Goal: Communication & Community: Ask a question

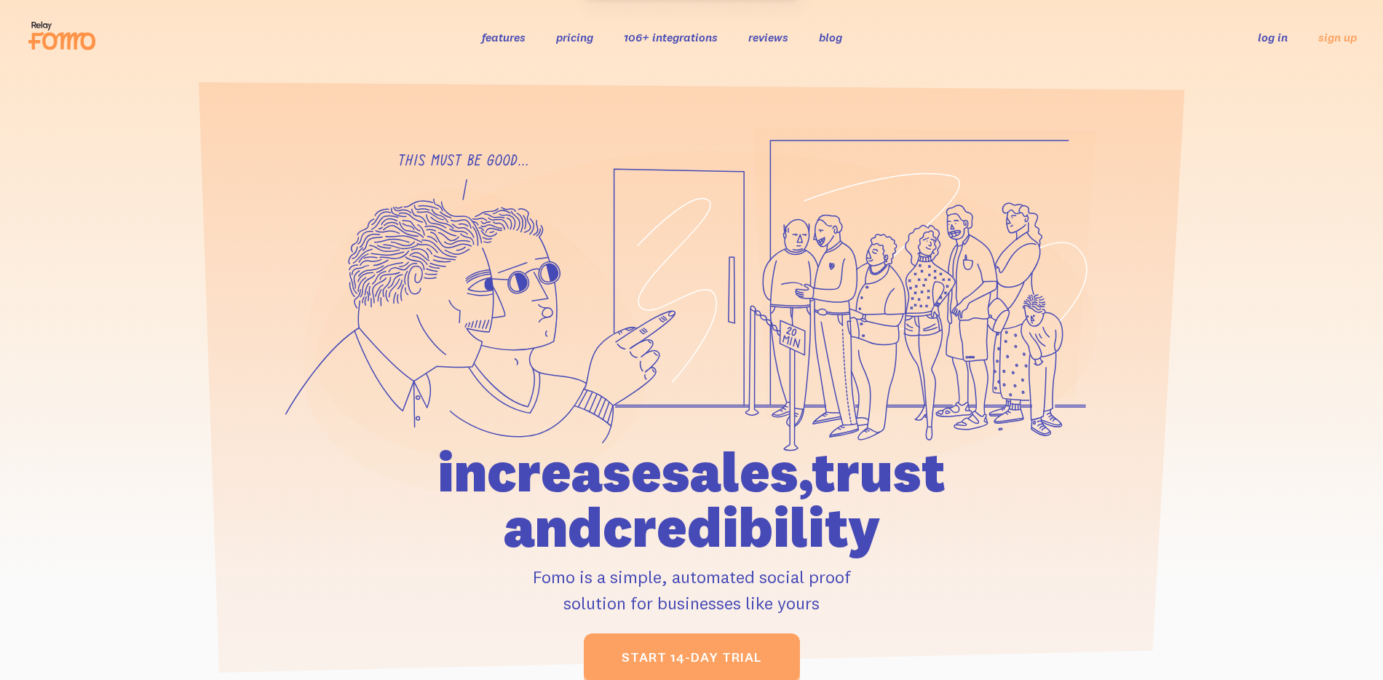
click at [1283, 41] on link "log in" at bounding box center [1272, 37] width 30 height 15
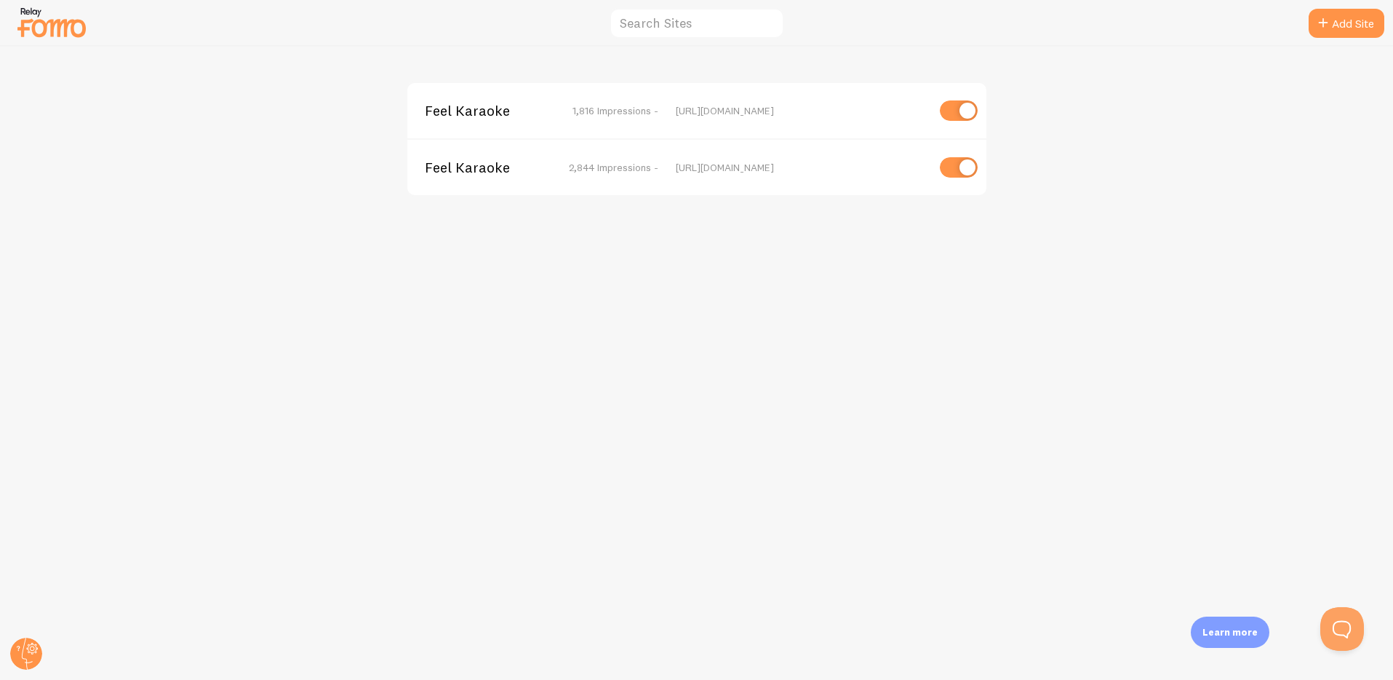
click at [1305, 629] on div "Feel Karaoke 1,816 Impressions - https://book.feelkaraoke.com Feel Karaoke 2,84…" at bounding box center [697, 363] width 1393 height 633
click at [1335, 622] on button "Open Beacon popover" at bounding box center [1340, 626] width 44 height 44
click at [1340, 620] on button "Open Beacon popover" at bounding box center [1340, 626] width 44 height 44
click at [1337, 611] on button "Open Beacon popover" at bounding box center [1340, 626] width 44 height 44
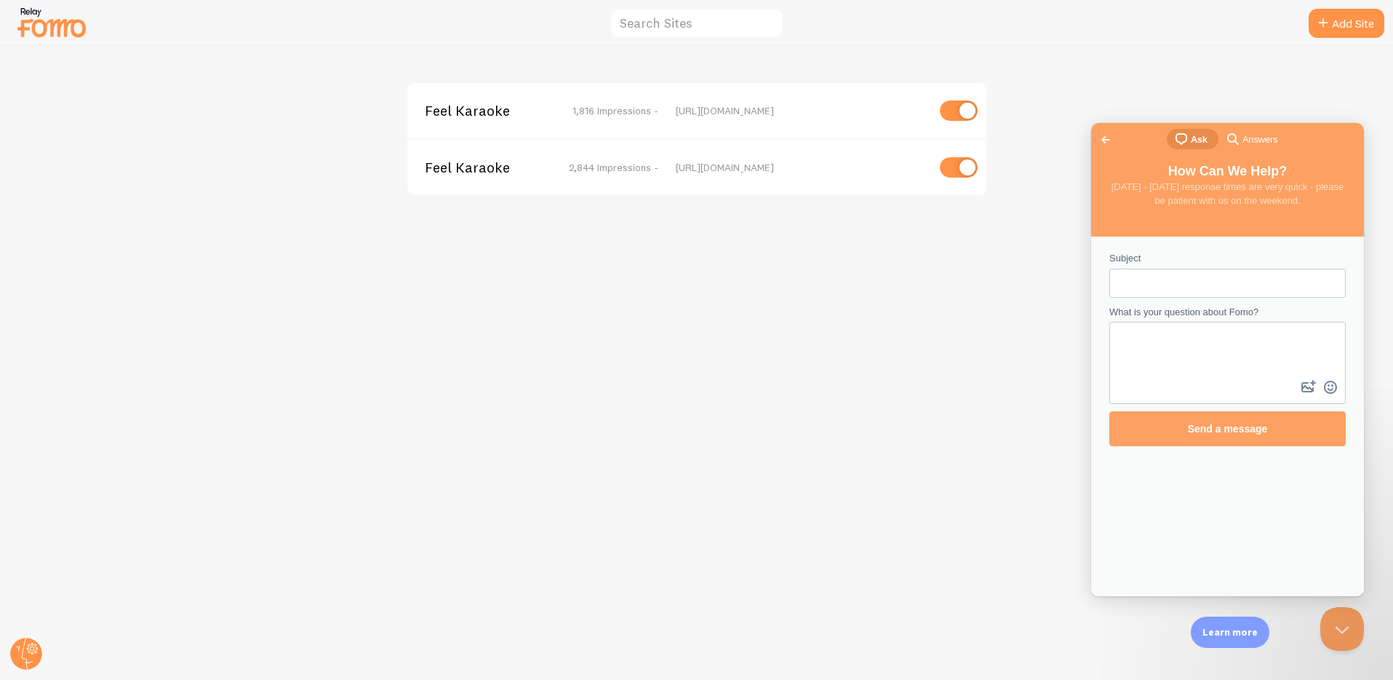
click at [1272, 140] on span "Answers" at bounding box center [1260, 139] width 35 height 15
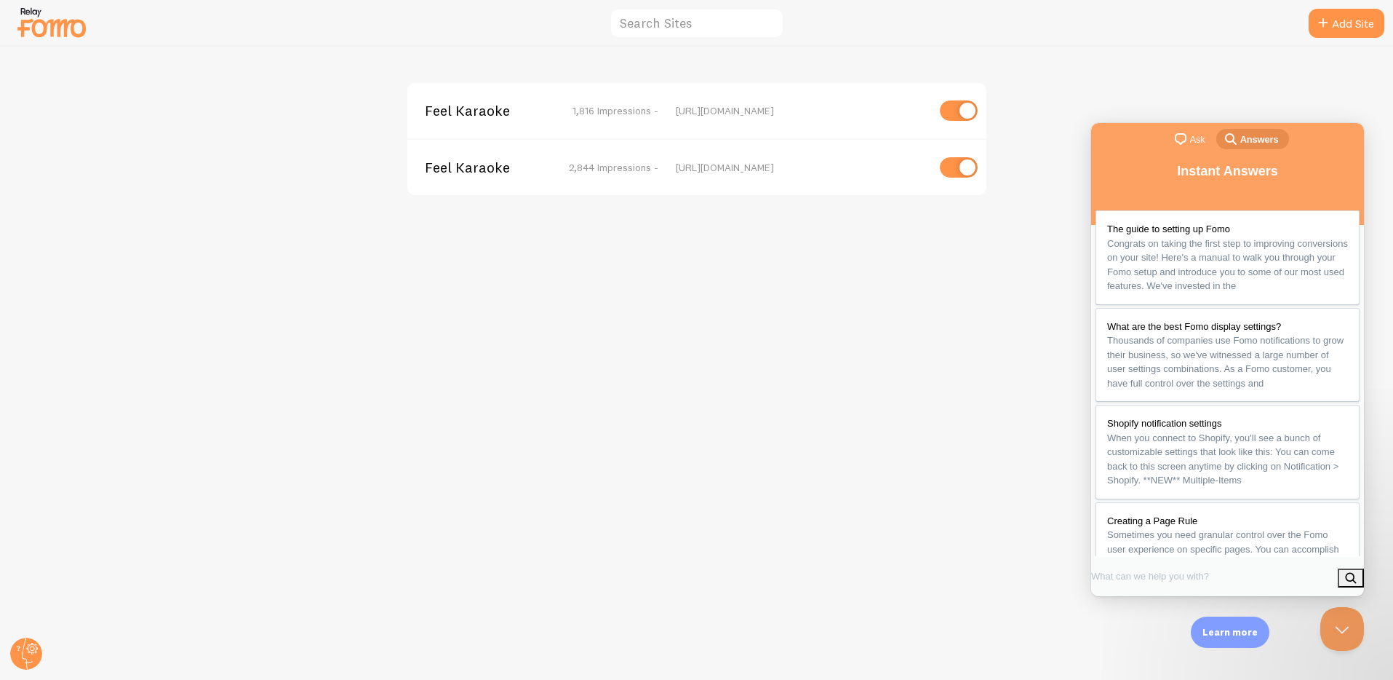
click at [1180, 141] on span "chat-square" at bounding box center [1180, 138] width 17 height 17
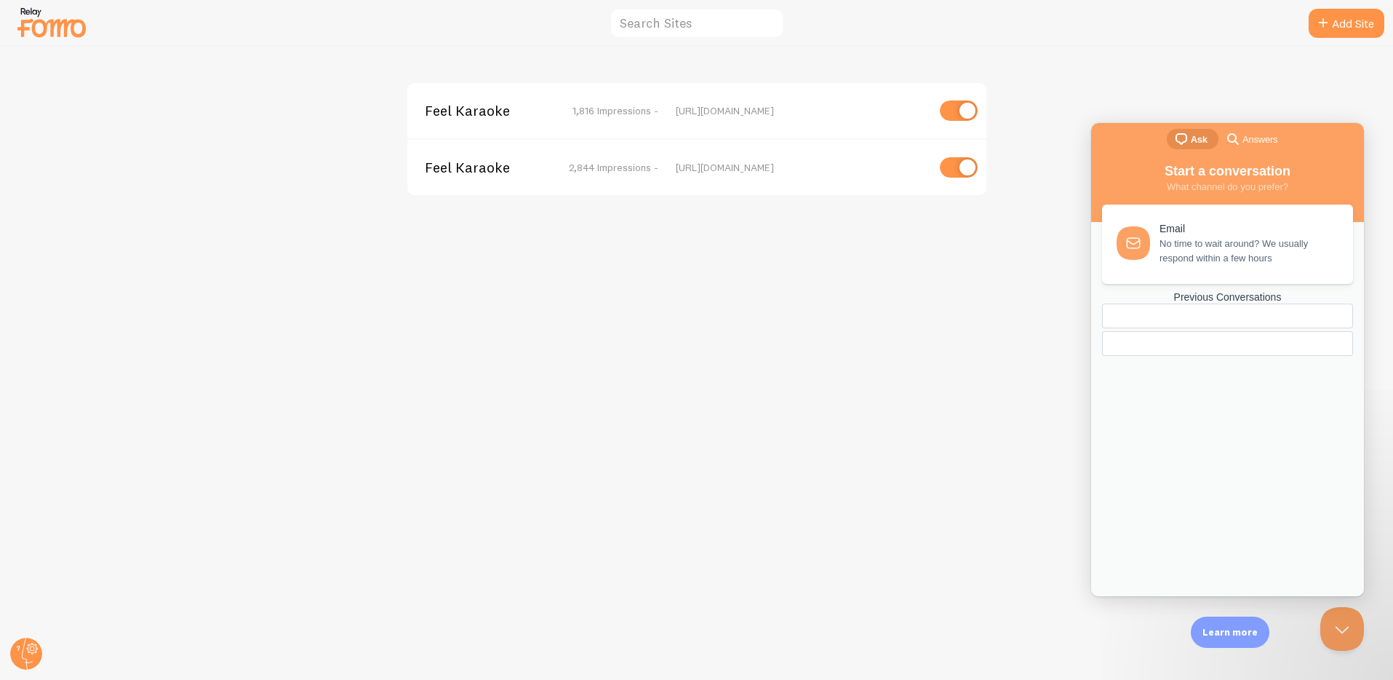
click at [1208, 255] on span "No time to wait around? We usually respond within a few hours" at bounding box center [1248, 250] width 177 height 29
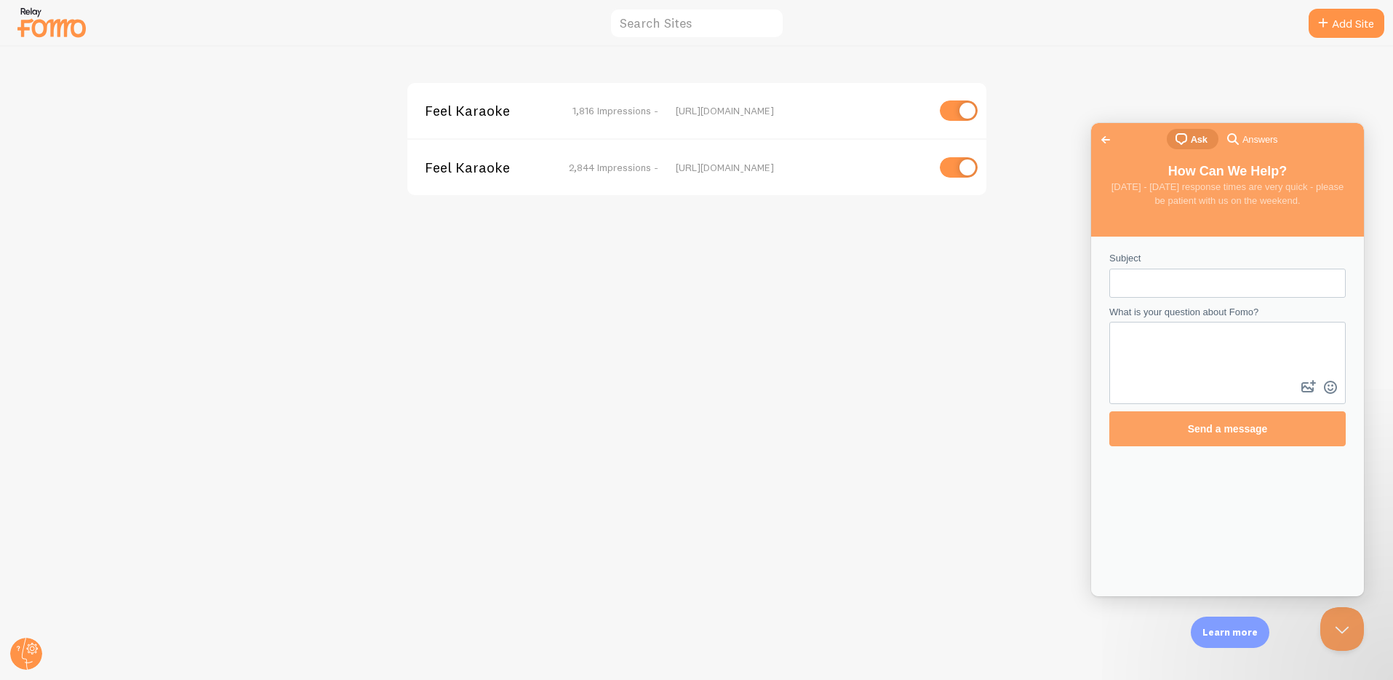
click at [1262, 368] on textarea "What is your question about Fomo?" at bounding box center [1228, 350] width 234 height 54
click at [1161, 280] on input "Subject" at bounding box center [1227, 283] width 213 height 26
drag, startPoint x: 1161, startPoint y: 280, endPoint x: 1247, endPoint y: 140, distance: 164.4
type input "URGENT BUG"
click at [1164, 349] on textarea "What is your question about Fomo?" at bounding box center [1228, 350] width 234 height 54
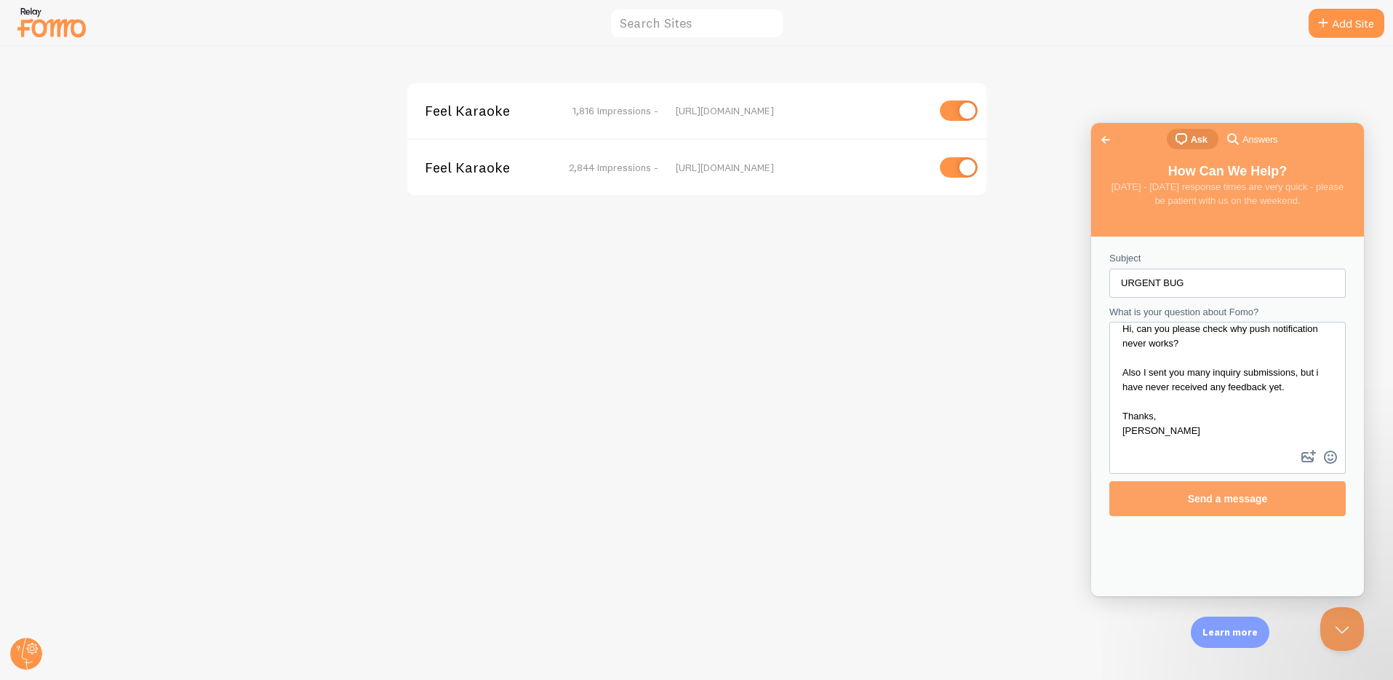
scroll to position [15, 0]
type textarea "Hi, can you please check why push notification never works? Also I sent you man…"
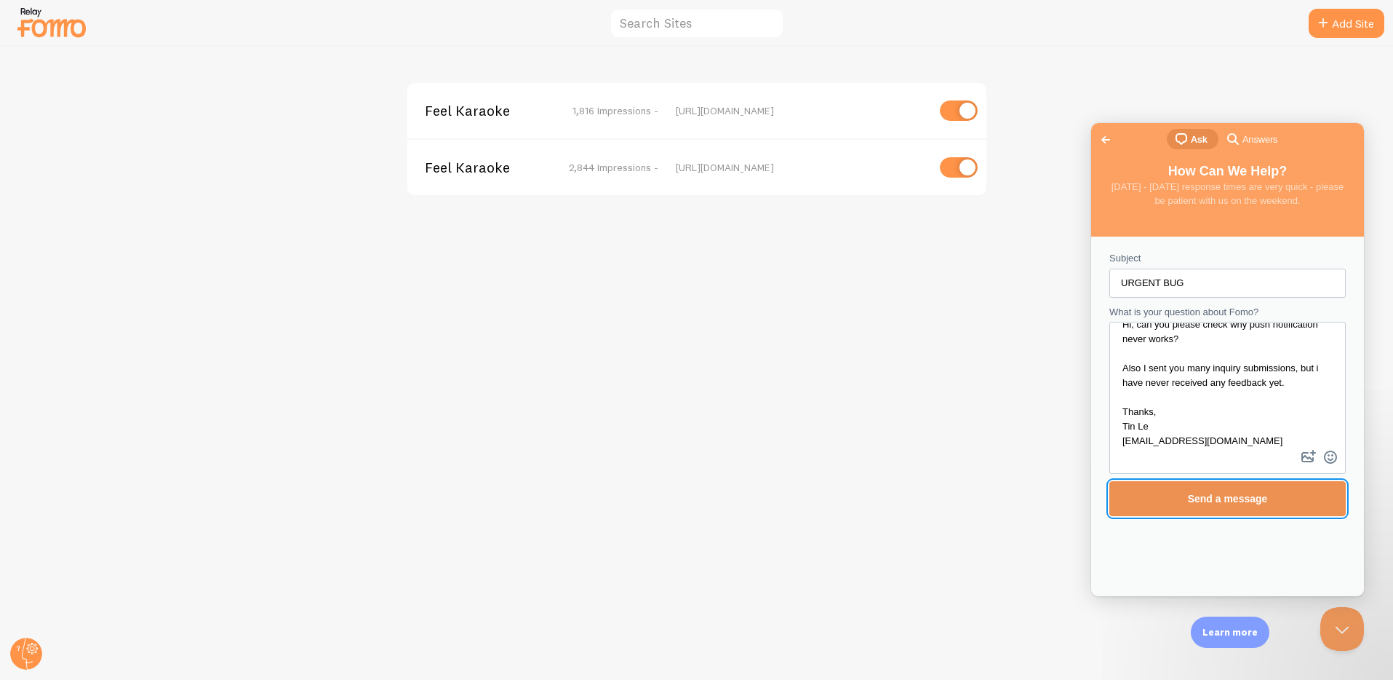
click at [1211, 505] on span "Send a message" at bounding box center [1228, 498] width 204 height 33
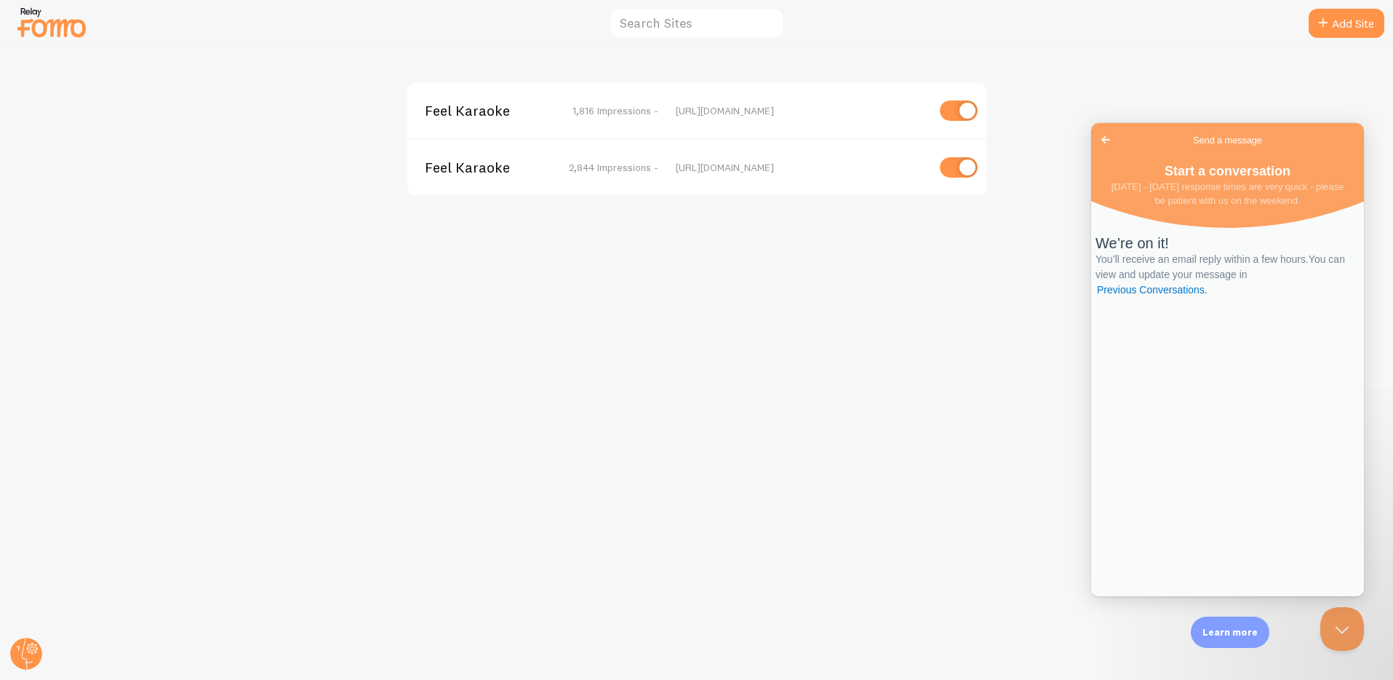
click at [234, 201] on div "Feel Karaoke 1,816 Impressions - https://book.feelkaraoke.com Feel Karaoke 2,84…" at bounding box center [697, 363] width 1393 height 633
click at [327, 175] on div "Feel Karaoke 1,816 Impressions - https://book.feelkaraoke.com Feel Karaoke 2,84…" at bounding box center [697, 363] width 1393 height 633
